Goal: Complete application form

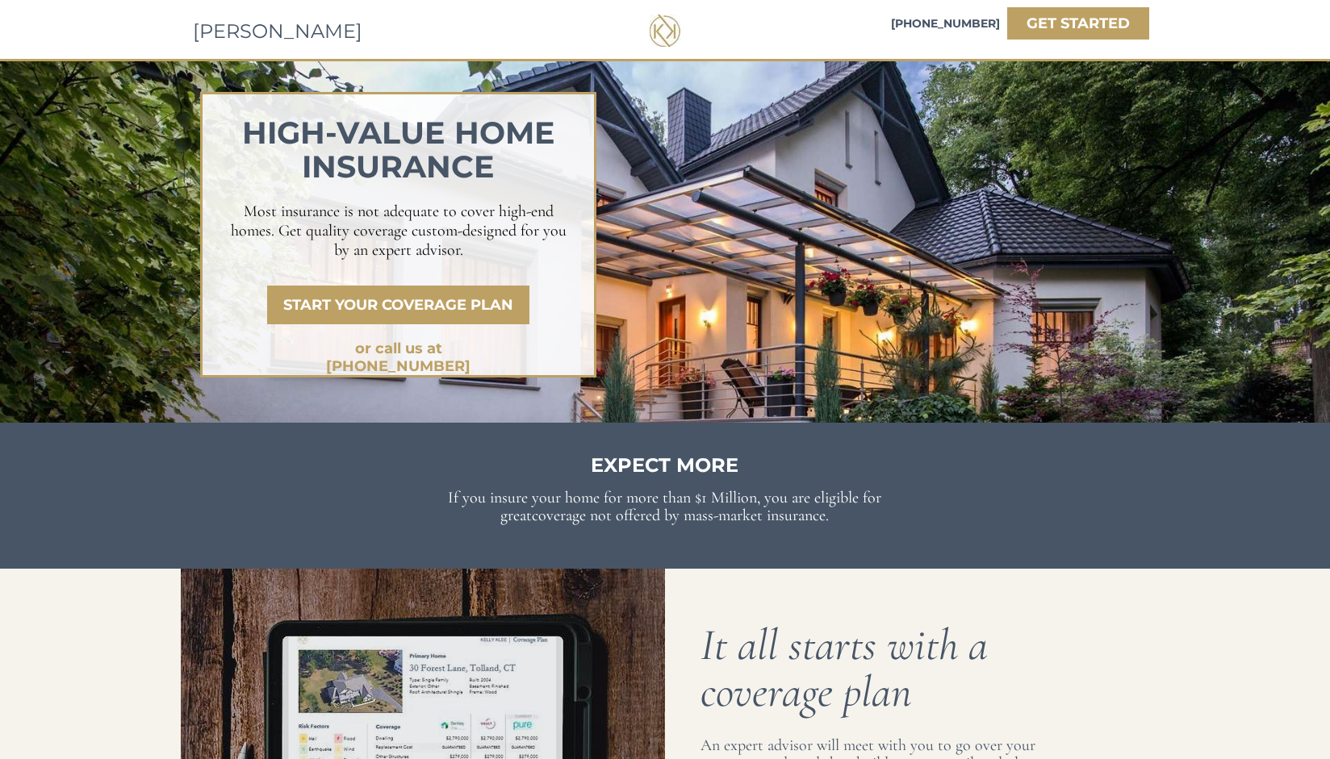
click at [366, 224] on span "Most insurance is not adequate to cover high-end homes. Get quality coverage cu…" at bounding box center [399, 231] width 336 height 58
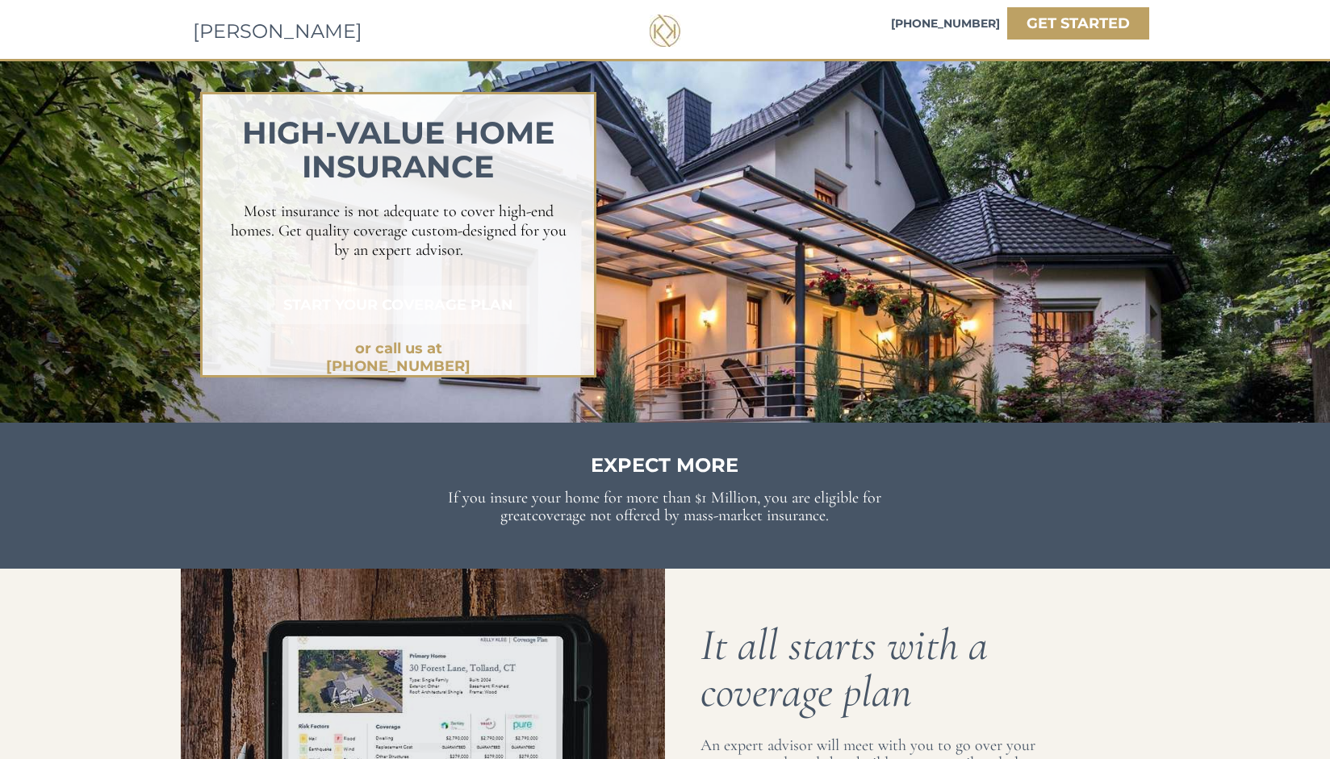
click at [463, 304] on strong "START YOUR COVERAGE PLAN" at bounding box center [398, 305] width 230 height 18
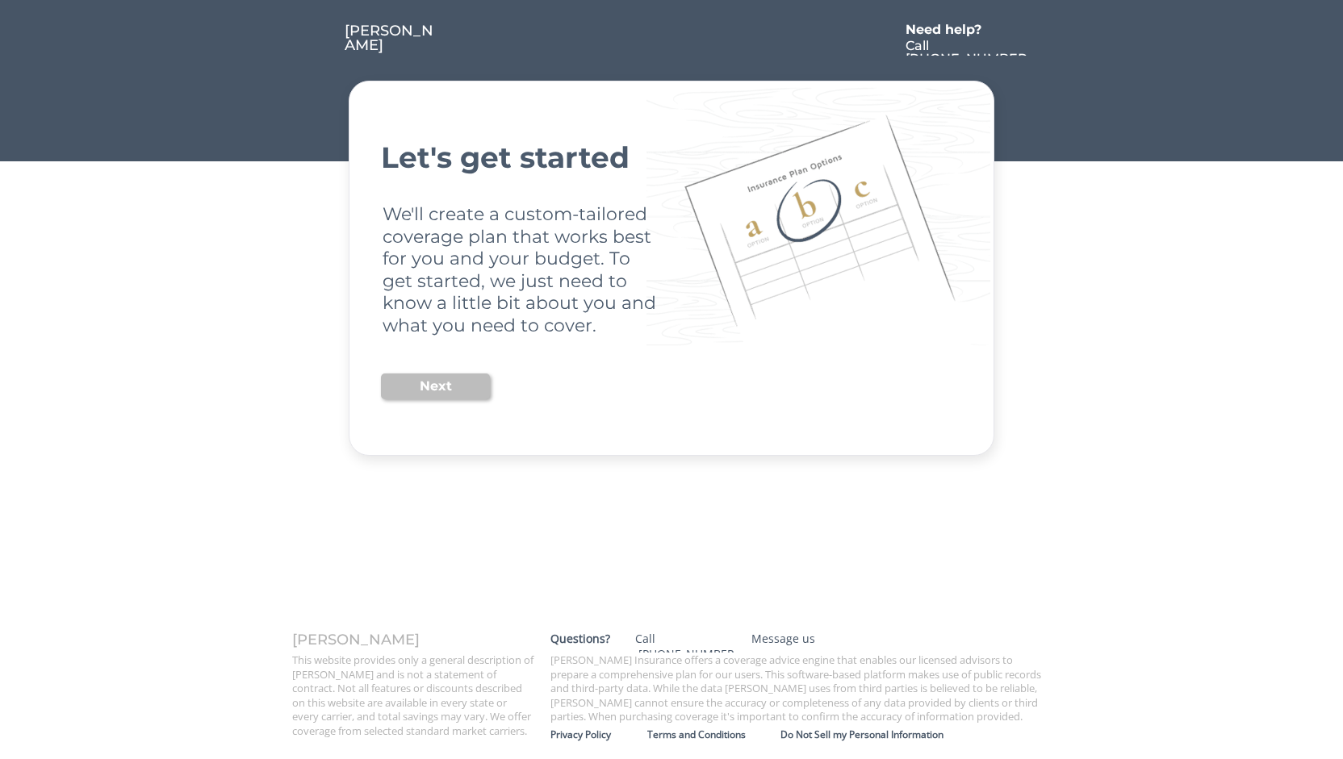
click at [429, 391] on button "Next" at bounding box center [435, 387] width 109 height 26
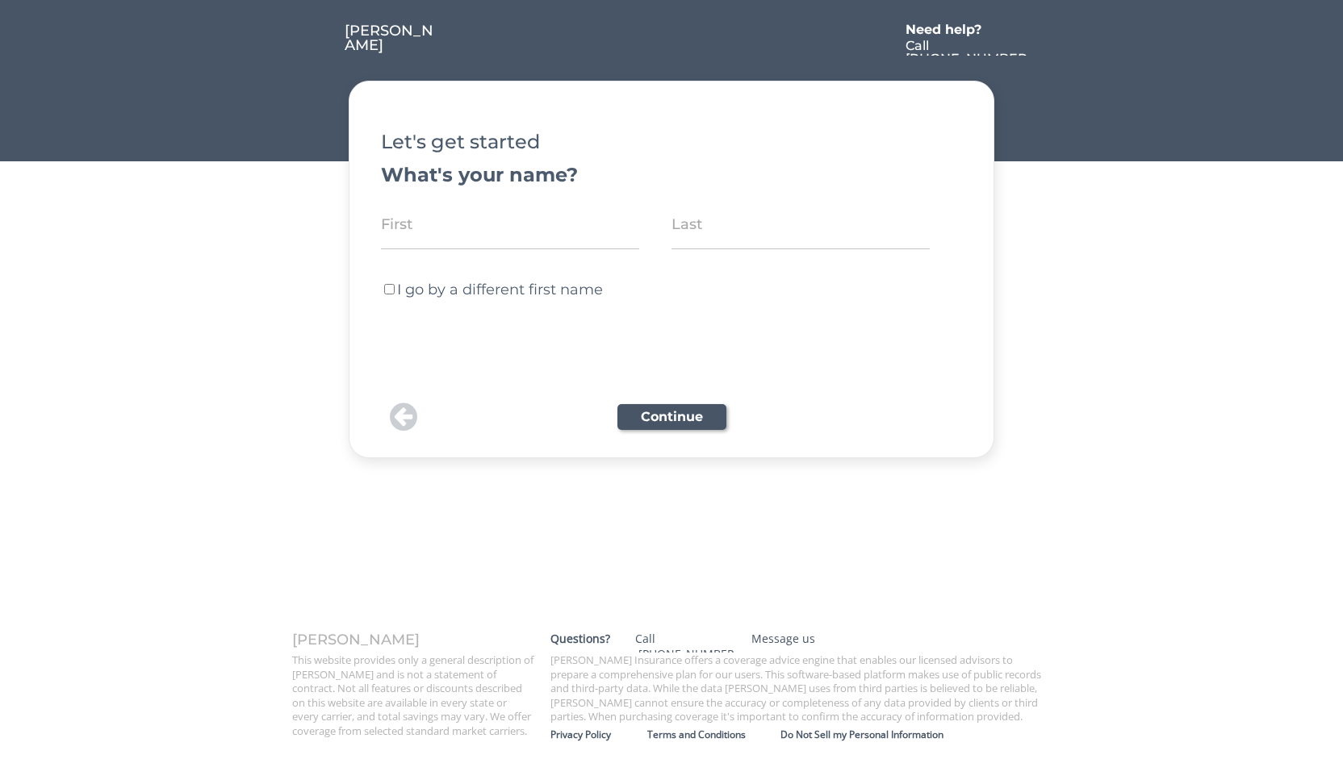
click at [386, 27] on div "[PERSON_NAME]" at bounding box center [391, 37] width 93 height 29
